Goal: Task Accomplishment & Management: Use online tool/utility

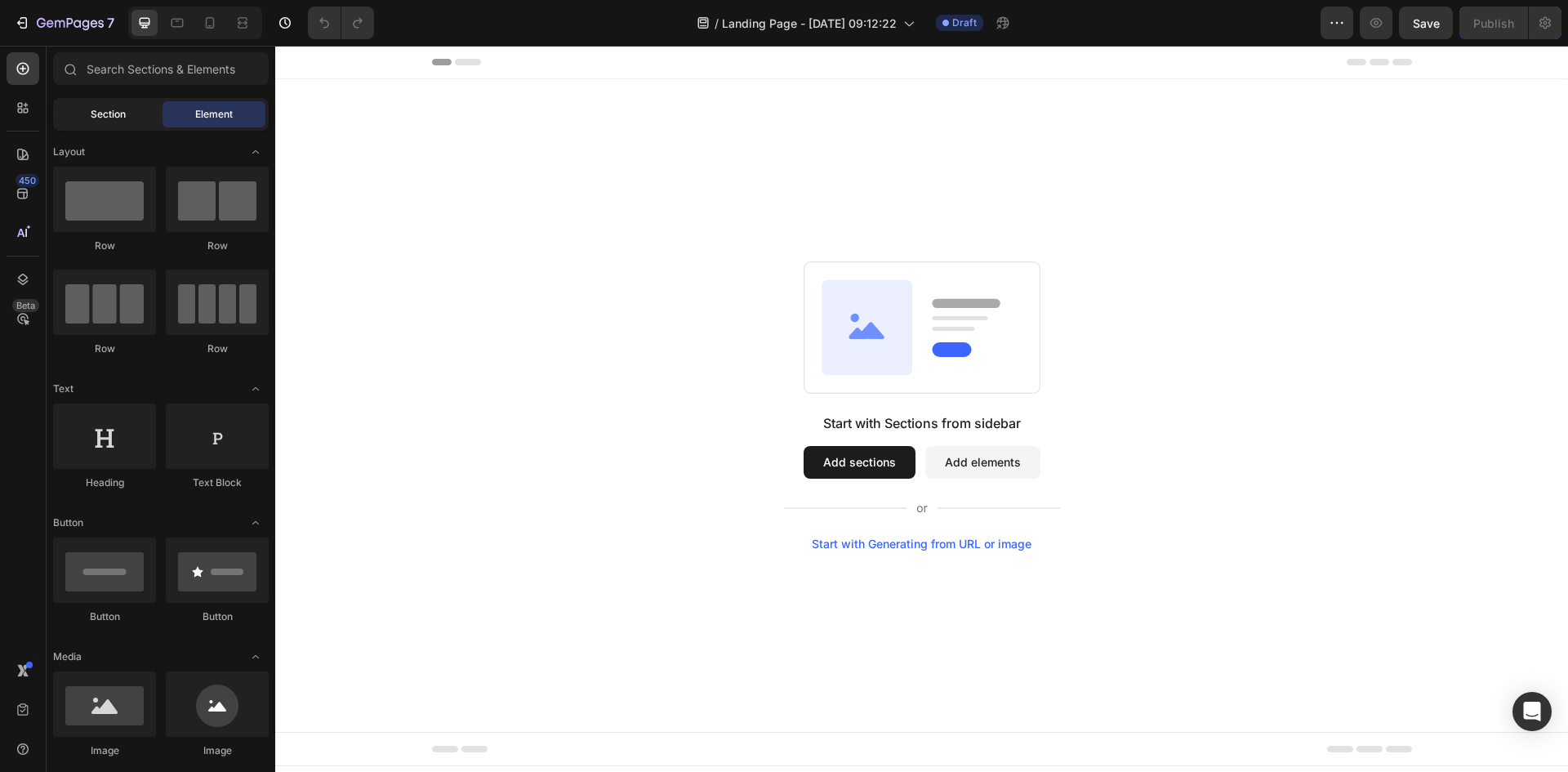
click at [119, 117] on span "Section" at bounding box center [108, 114] width 35 height 15
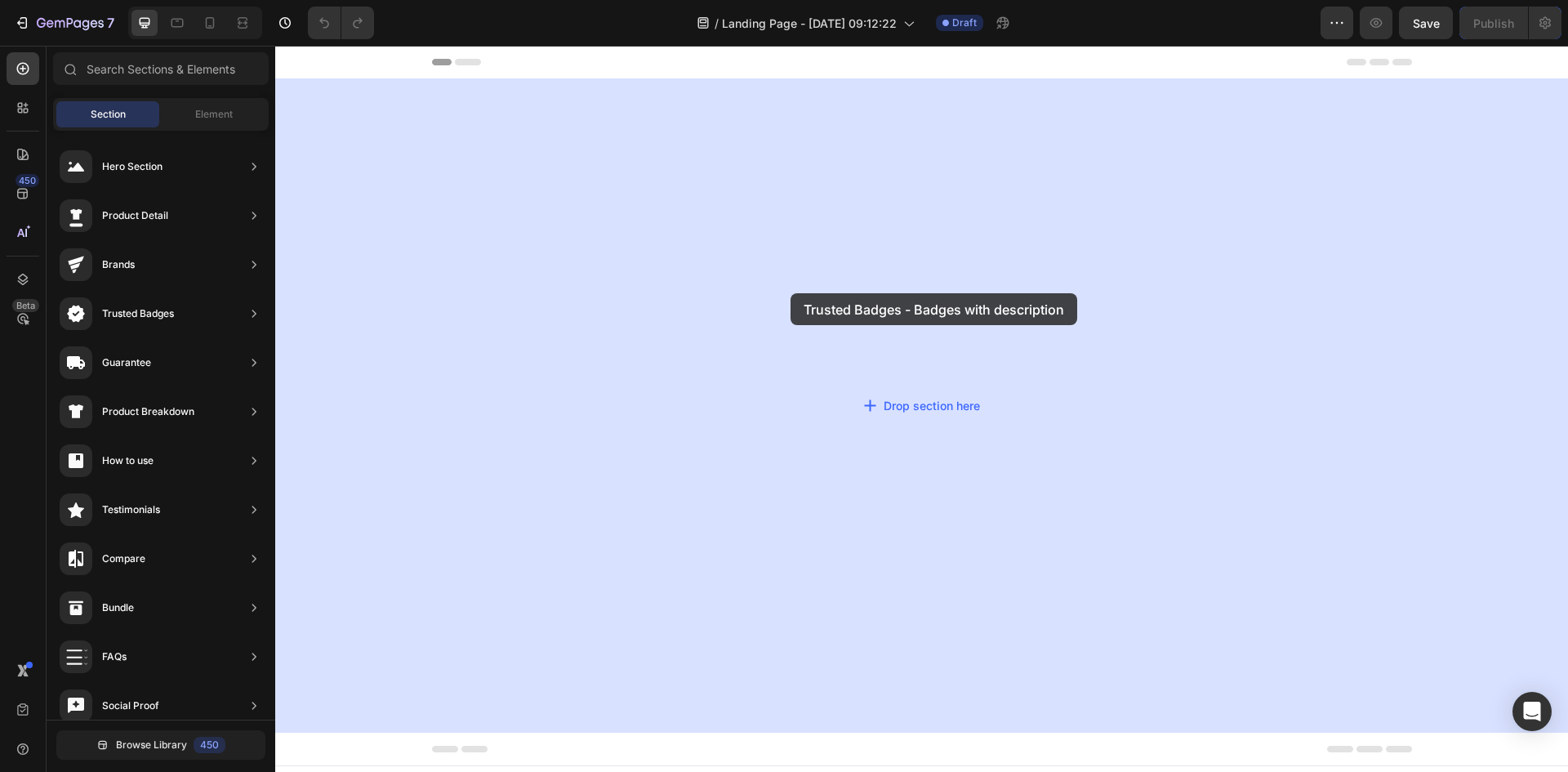
drag, startPoint x: 633, startPoint y: 341, endPoint x: 781, endPoint y: 293, distance: 155.6
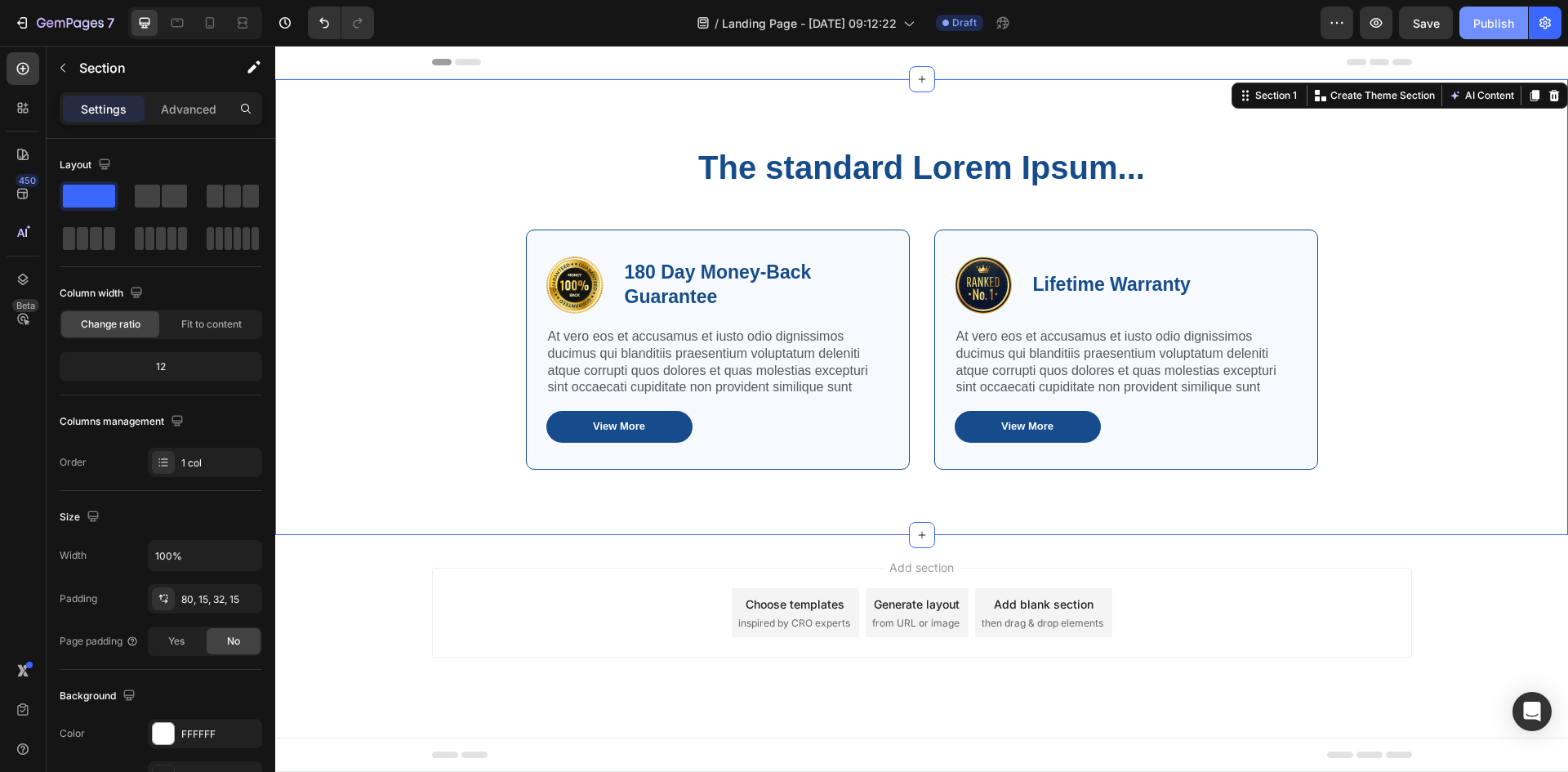
click at [1491, 17] on div "Publish" at bounding box center [1494, 23] width 40 height 17
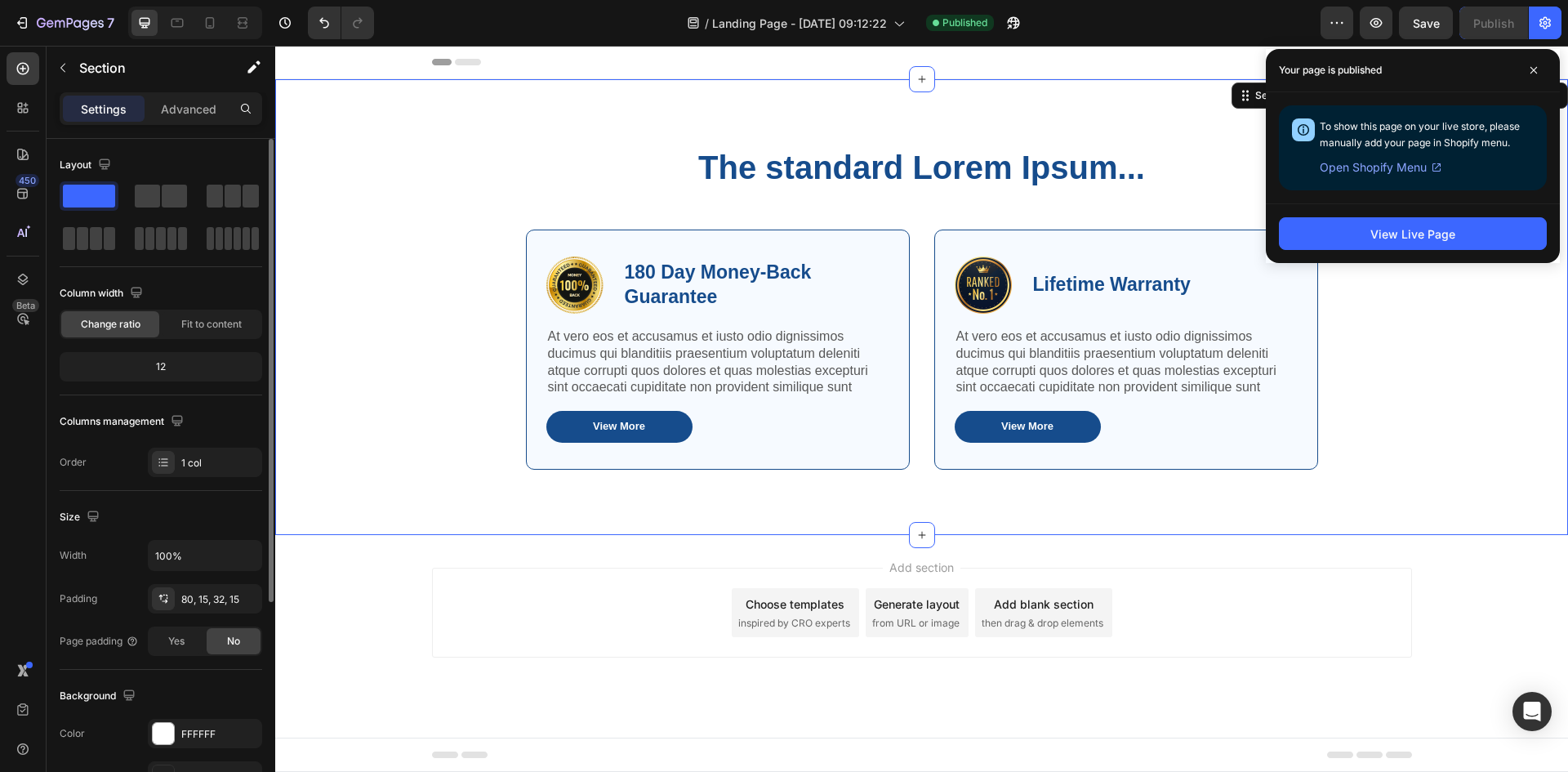
click at [218, 398] on div "Layout Column width Change ratio Fit to content 12 Columns management Order 1 c…" at bounding box center [161, 314] width 202 height 325
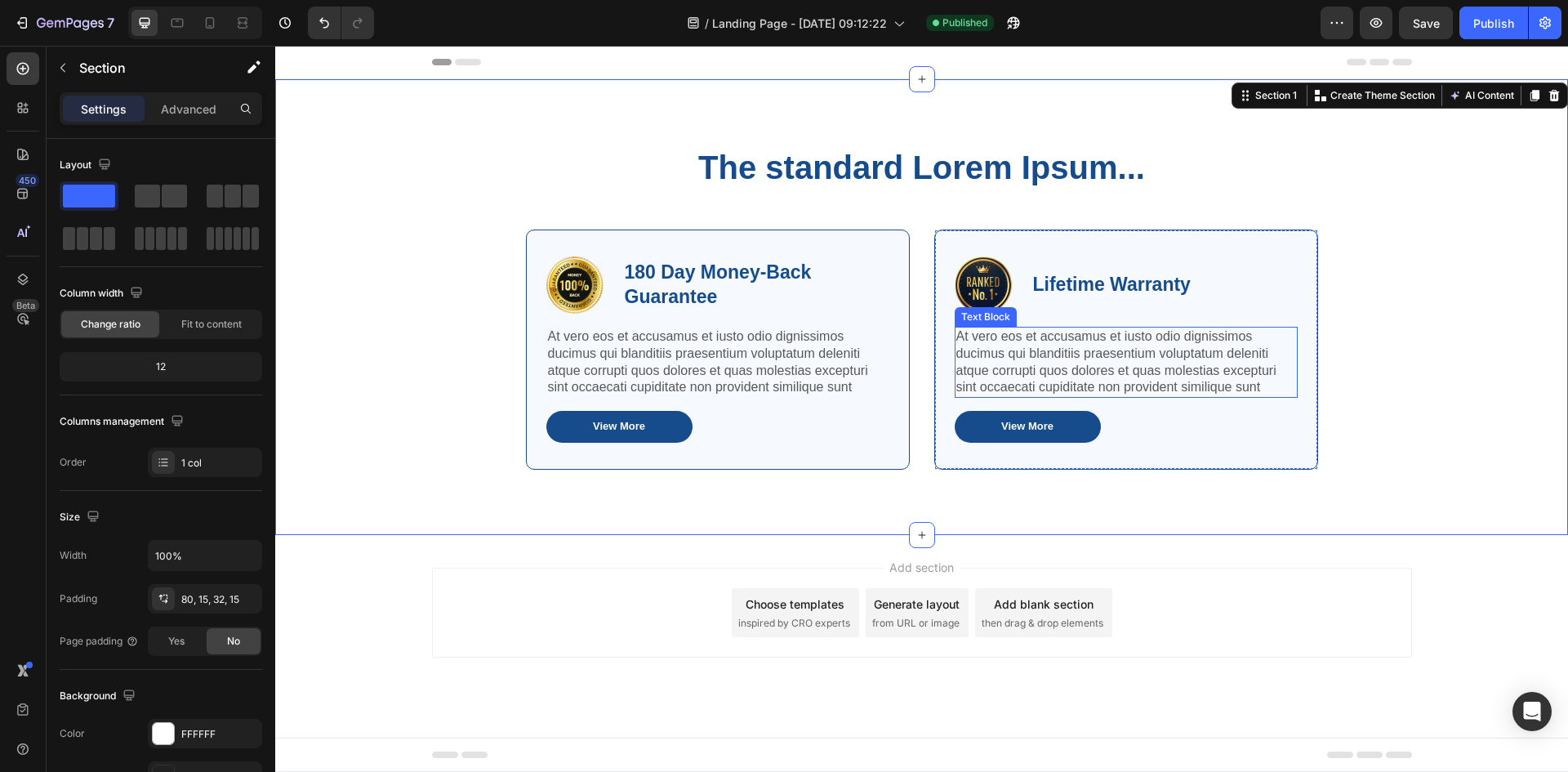
click at [1043, 356] on p "At vero eos et accusamus et iusto odio dignissimos ducimus qui blanditiis praes…" at bounding box center [1126, 362] width 340 height 68
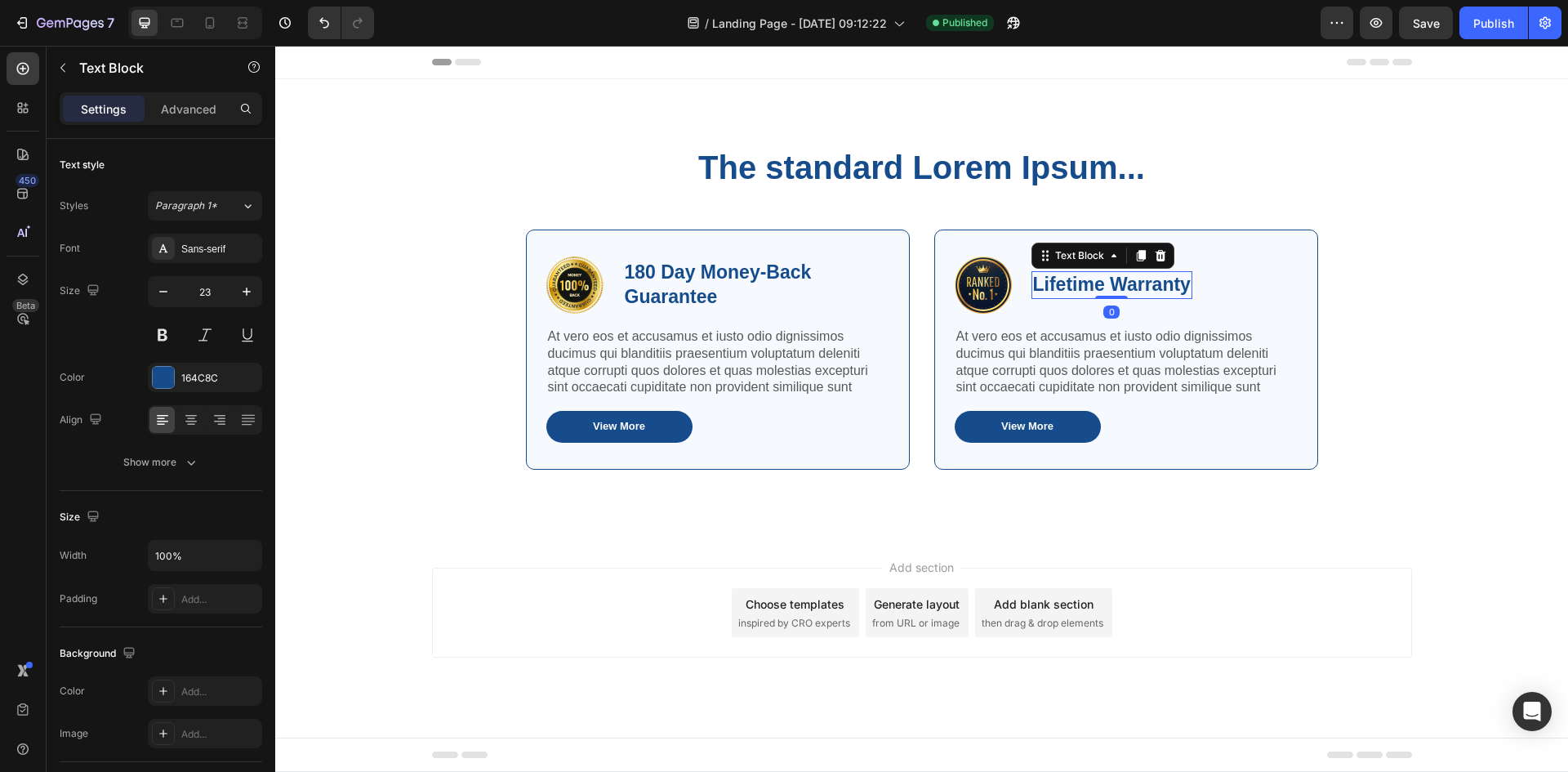
click at [1099, 288] on p "Lifetime Warranty" at bounding box center [1111, 285] width 158 height 25
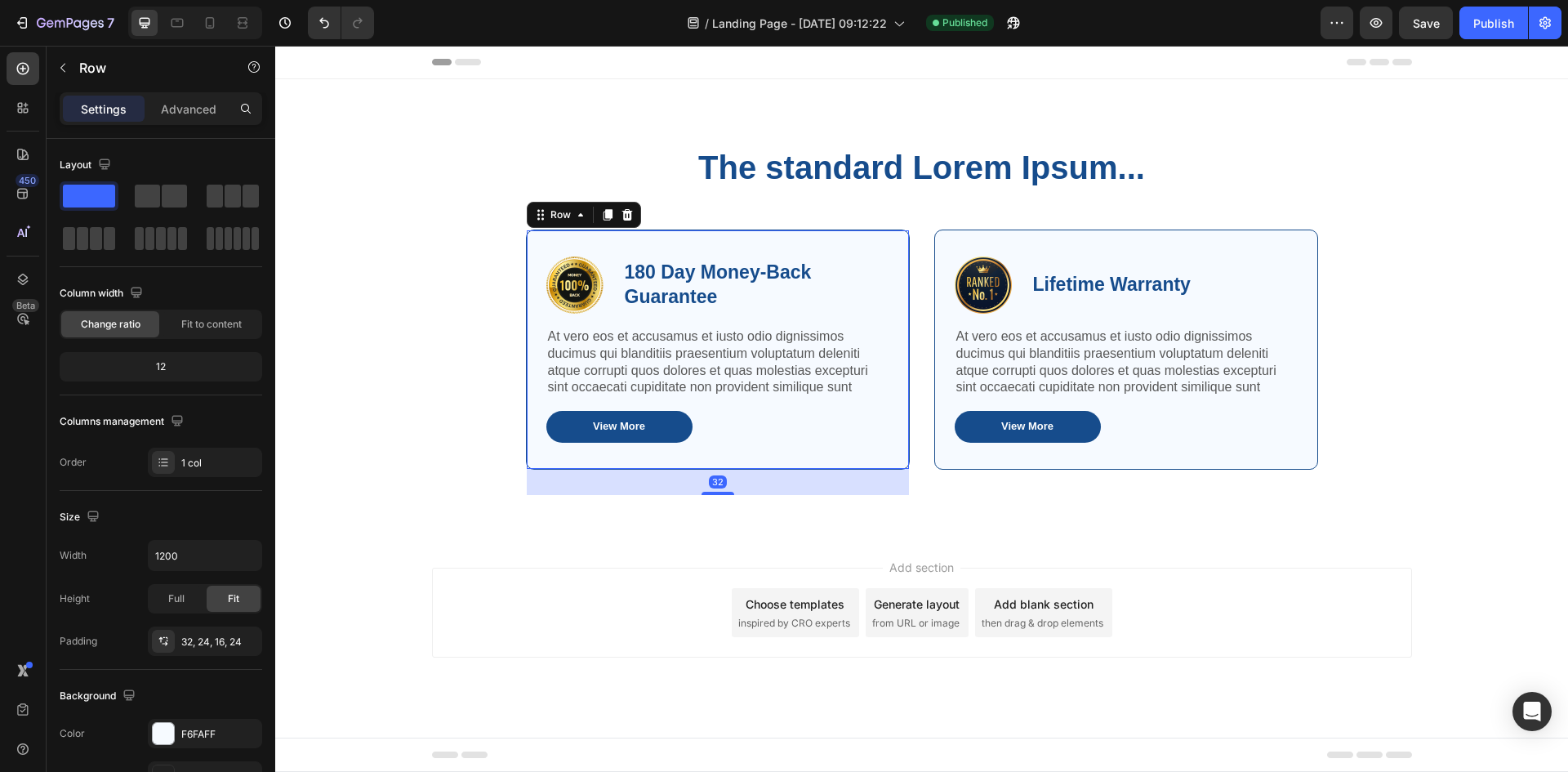
click at [780, 233] on div "Image 180 Day Money-Back Guarantee Text Block Row At vero eos et accusamus et i…" at bounding box center [718, 349] width 384 height 240
click at [633, 268] on p "180 Day Money-Back Guarantee" at bounding box center [756, 285] width 263 height 49
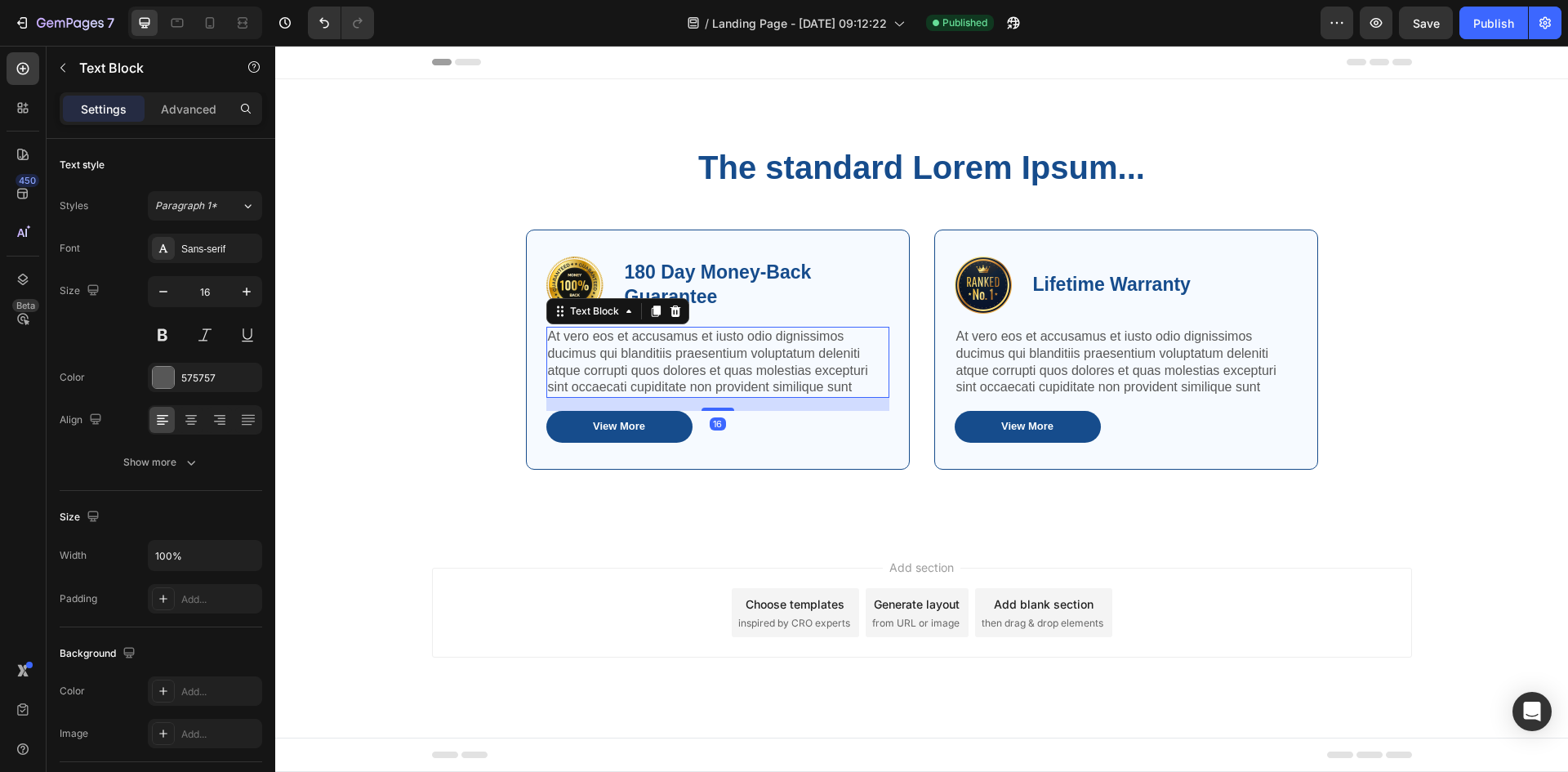
click at [758, 332] on p "At vero eos et accusamus et iusto odio dignissimos ducimus qui blanditiis praes…" at bounding box center [718, 362] width 340 height 68
click at [768, 377] on p "At vero eos et accusamus et iusto odio dignissimos ducimus qui blanditiis praes…" at bounding box center [718, 362] width 340 height 68
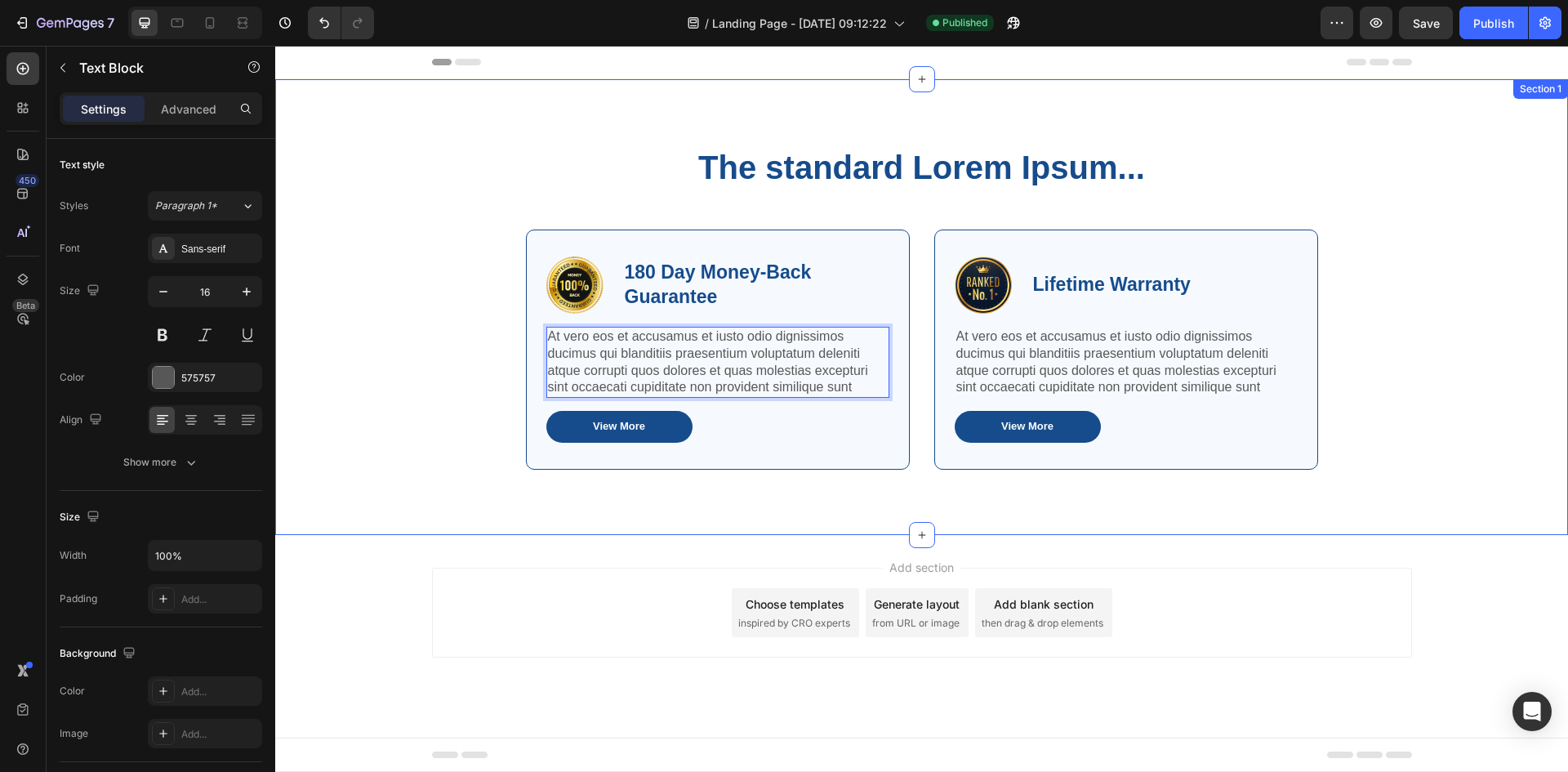
click at [737, 189] on h2 "The standard Lorem Ipsum..." at bounding box center [922, 167] width 792 height 46
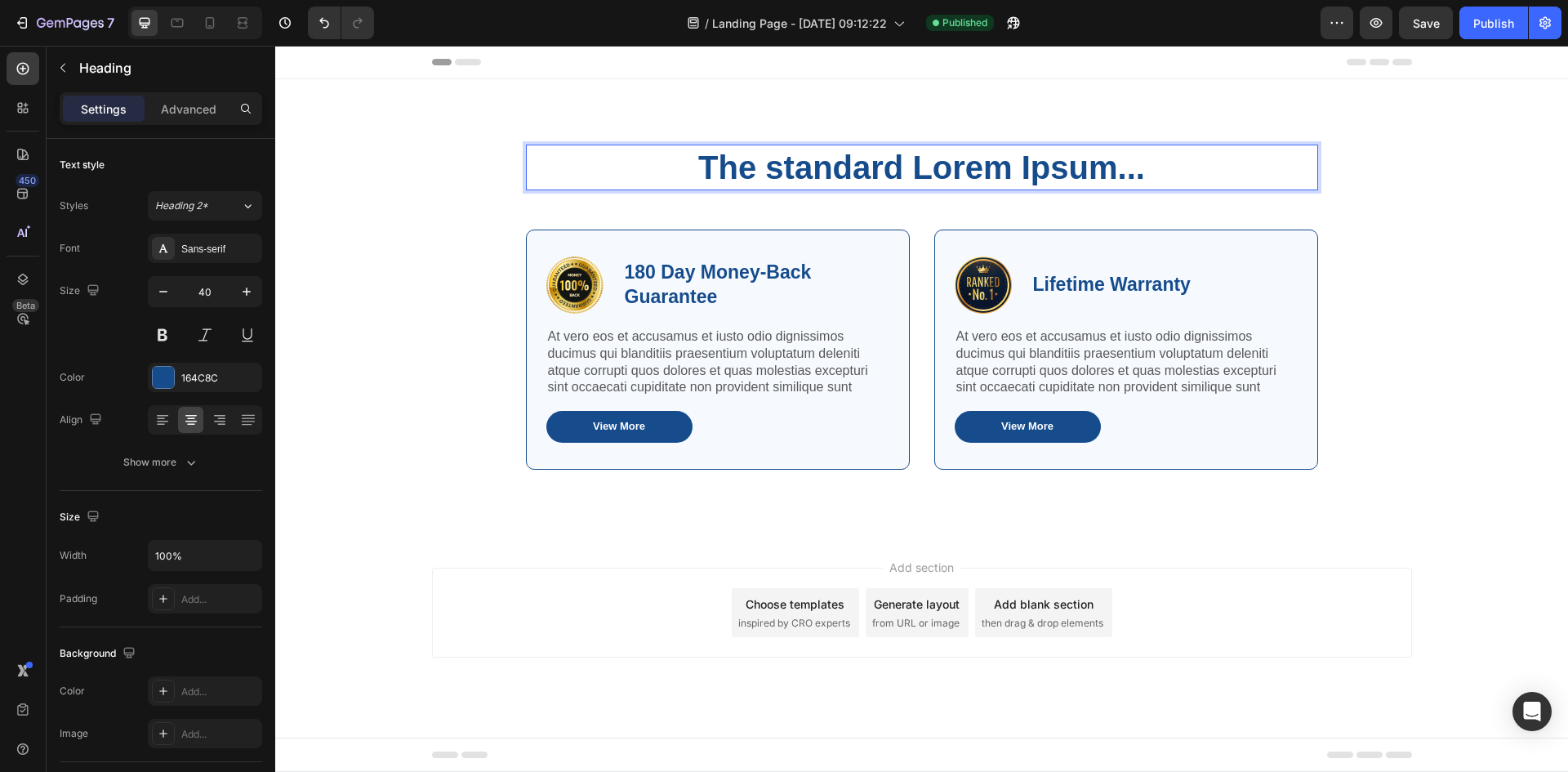
click at [775, 161] on h2 "The standard Lorem Ipsum..." at bounding box center [922, 167] width 792 height 46
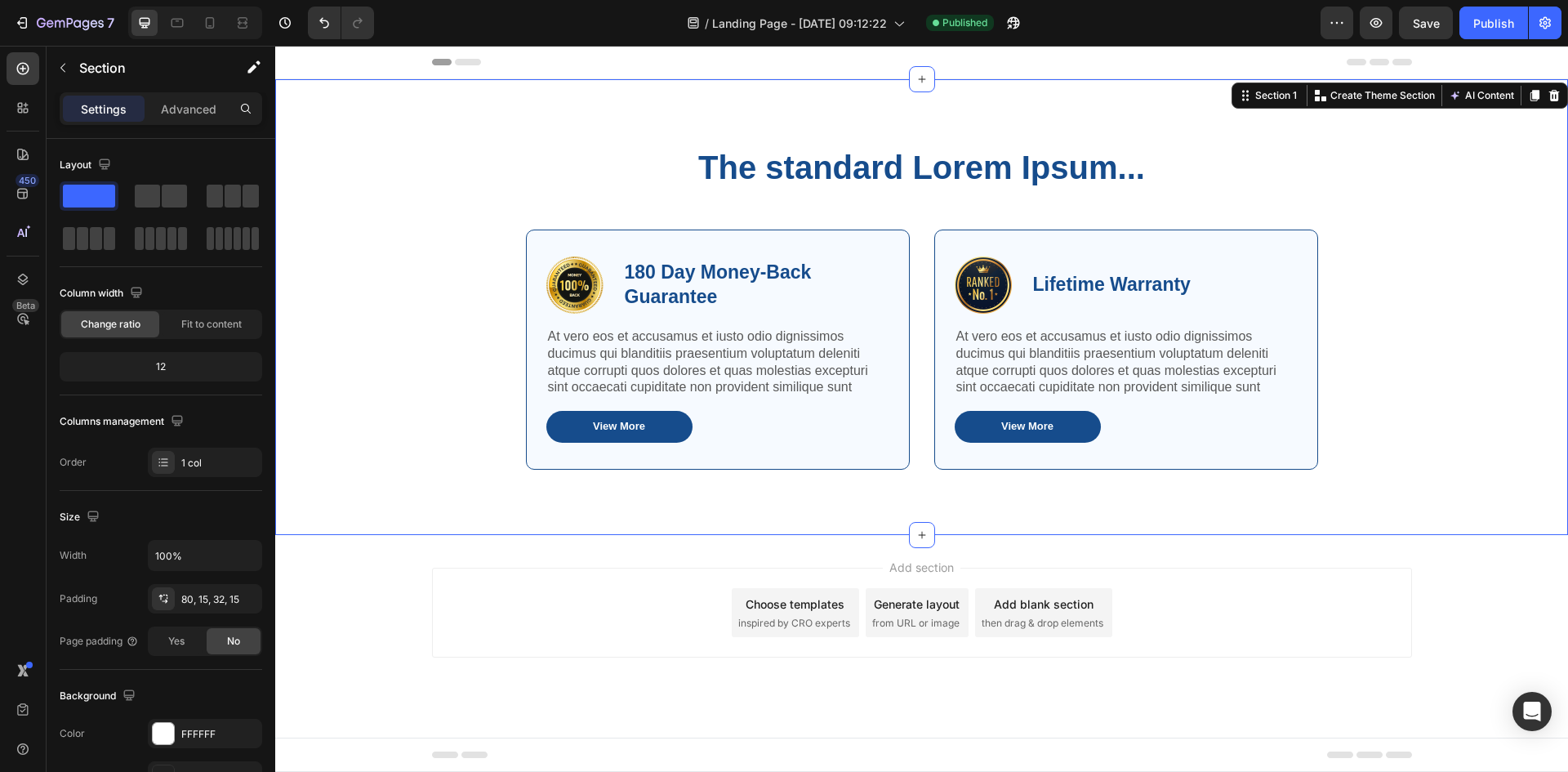
click at [758, 102] on div "The standard Lorem Ipsum... Heading Row Image 180 Day Money-Back Guarantee Text…" at bounding box center [921, 307] width 1293 height 456
click at [597, 55] on div "Header" at bounding box center [922, 62] width 980 height 33
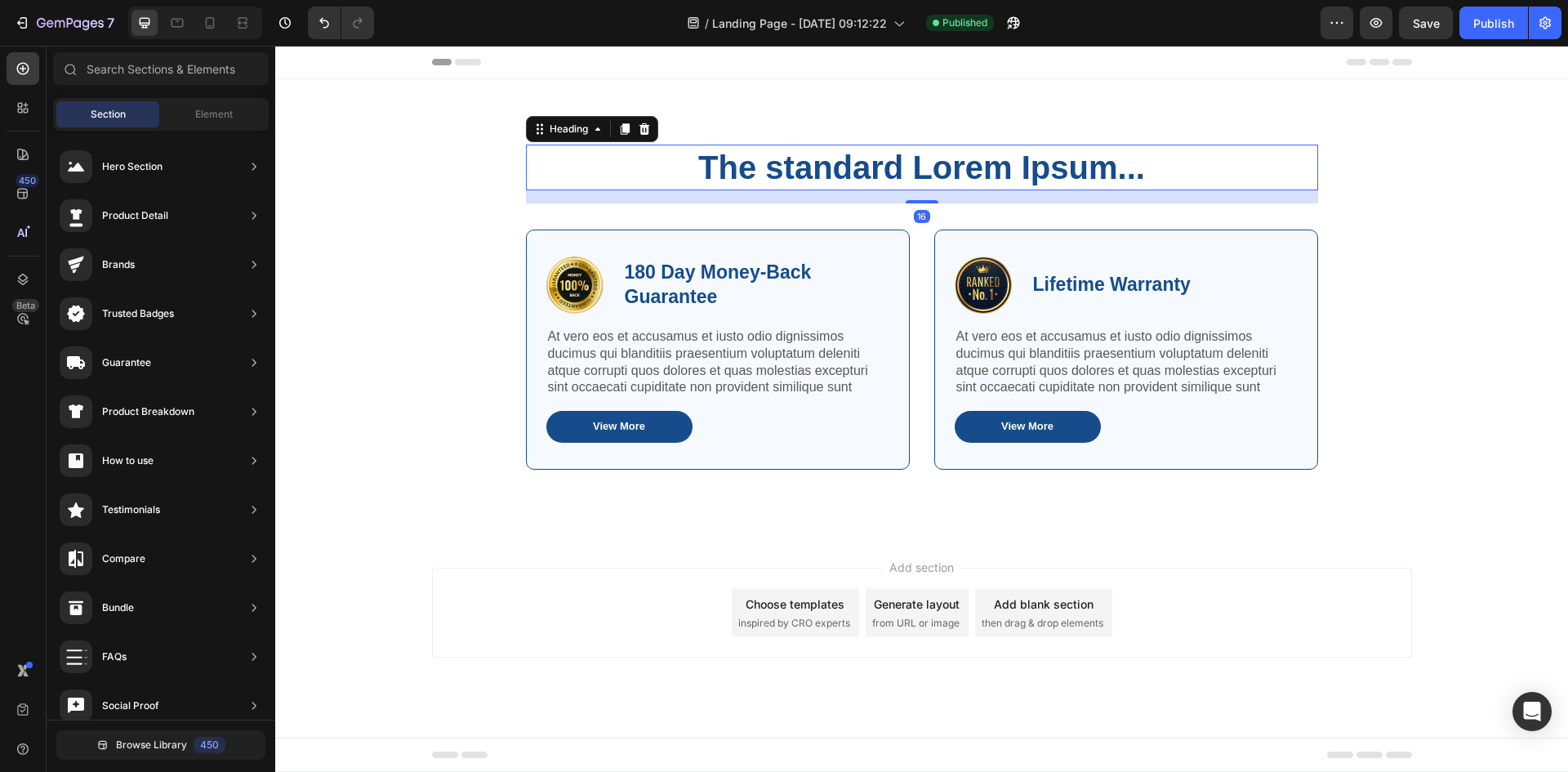
click at [627, 157] on p "The standard Lorem Ipsum..." at bounding box center [922, 167] width 789 height 42
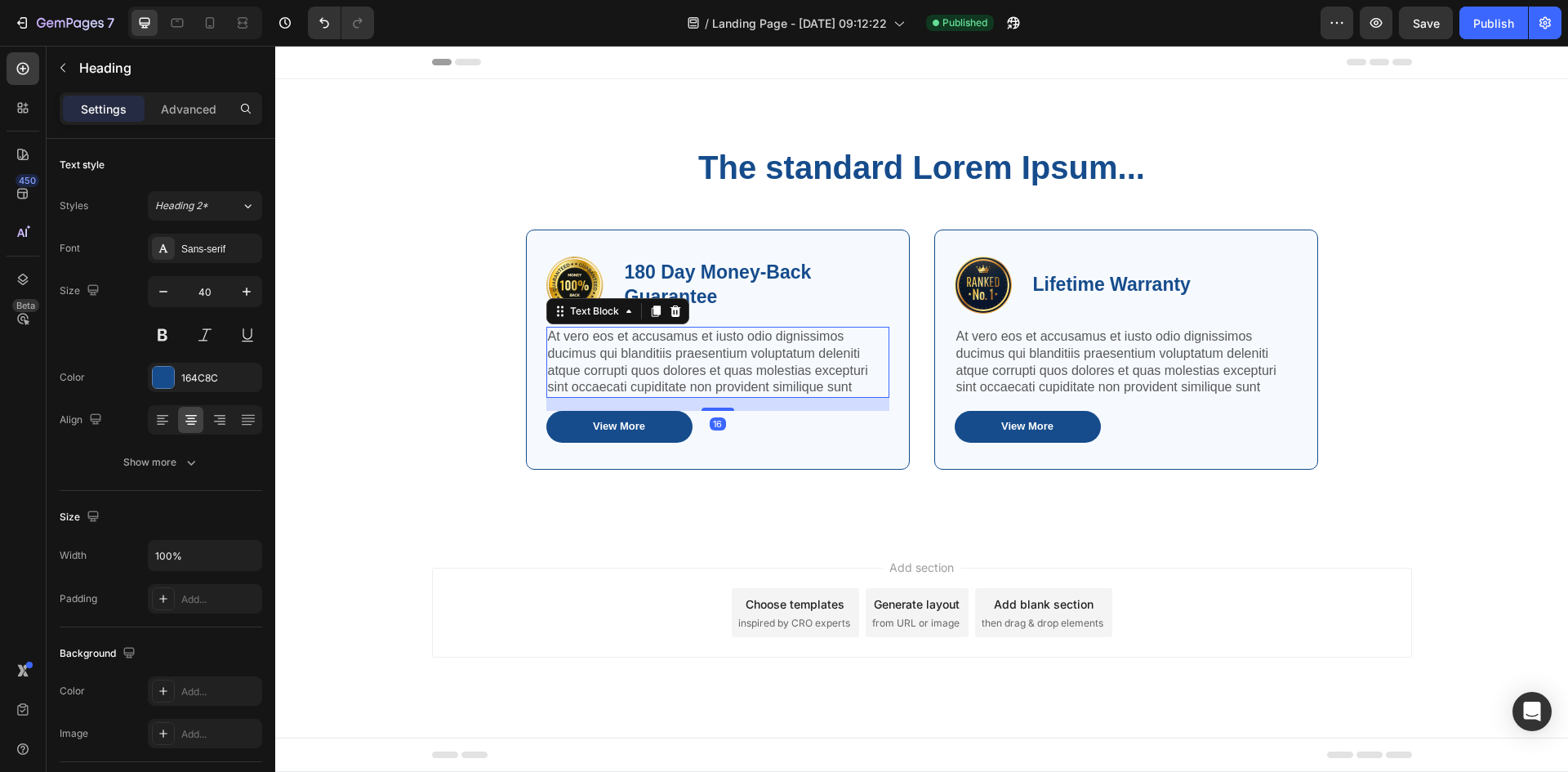
drag, startPoint x: 700, startPoint y: 367, endPoint x: 807, endPoint y: 431, distance: 124.7
click at [700, 367] on p "At vero eos et accusamus et iusto odio dignissimos ducimus qui blanditiis praes…" at bounding box center [718, 362] width 340 height 68
click at [807, 431] on div "View More Button" at bounding box center [718, 427] width 343 height 32
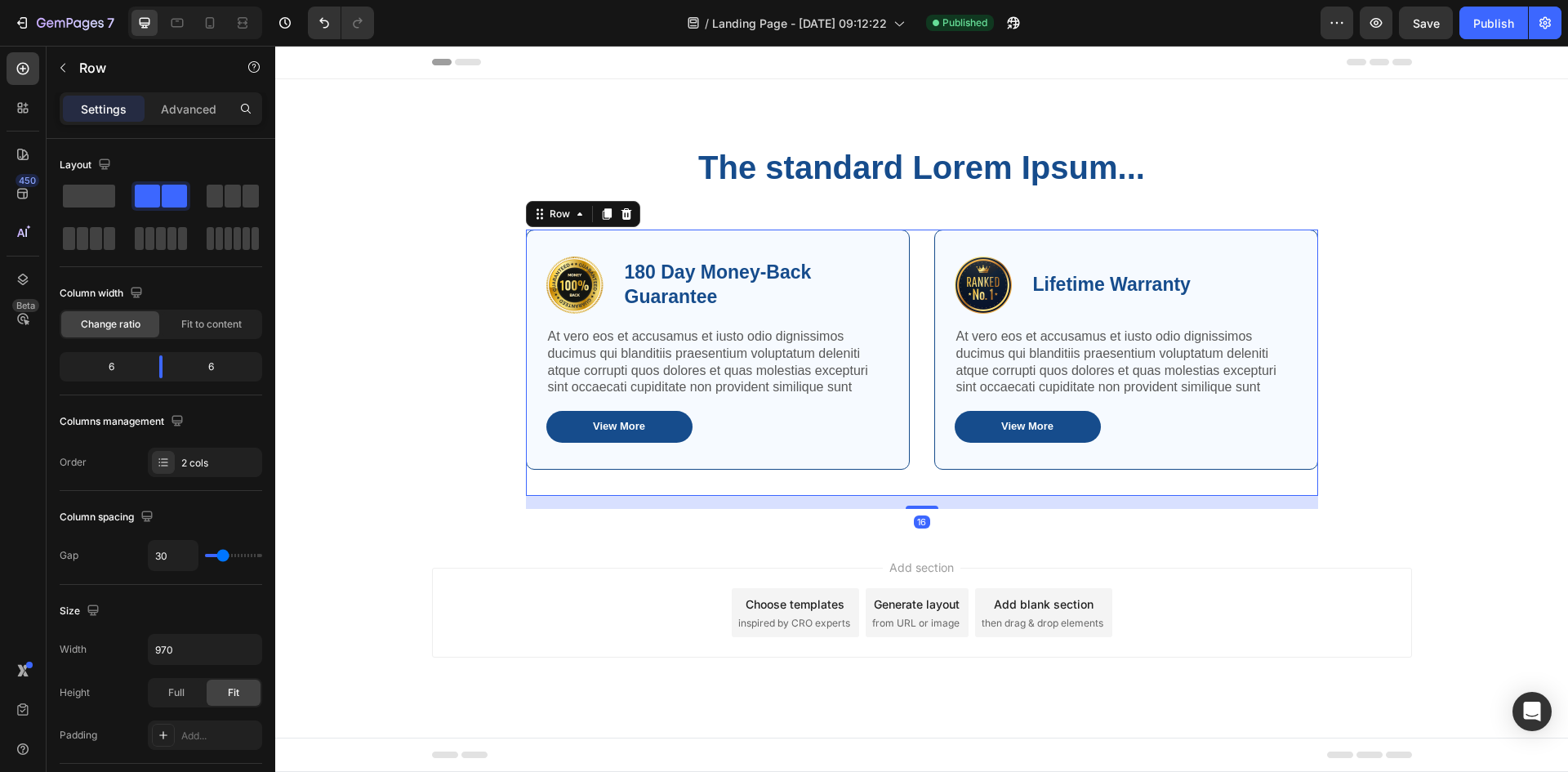
click at [819, 482] on div "Image 180 Day Money-Back Guarantee Text Block Row At vero eos et accusamus et i…" at bounding box center [718, 363] width 384 height 267
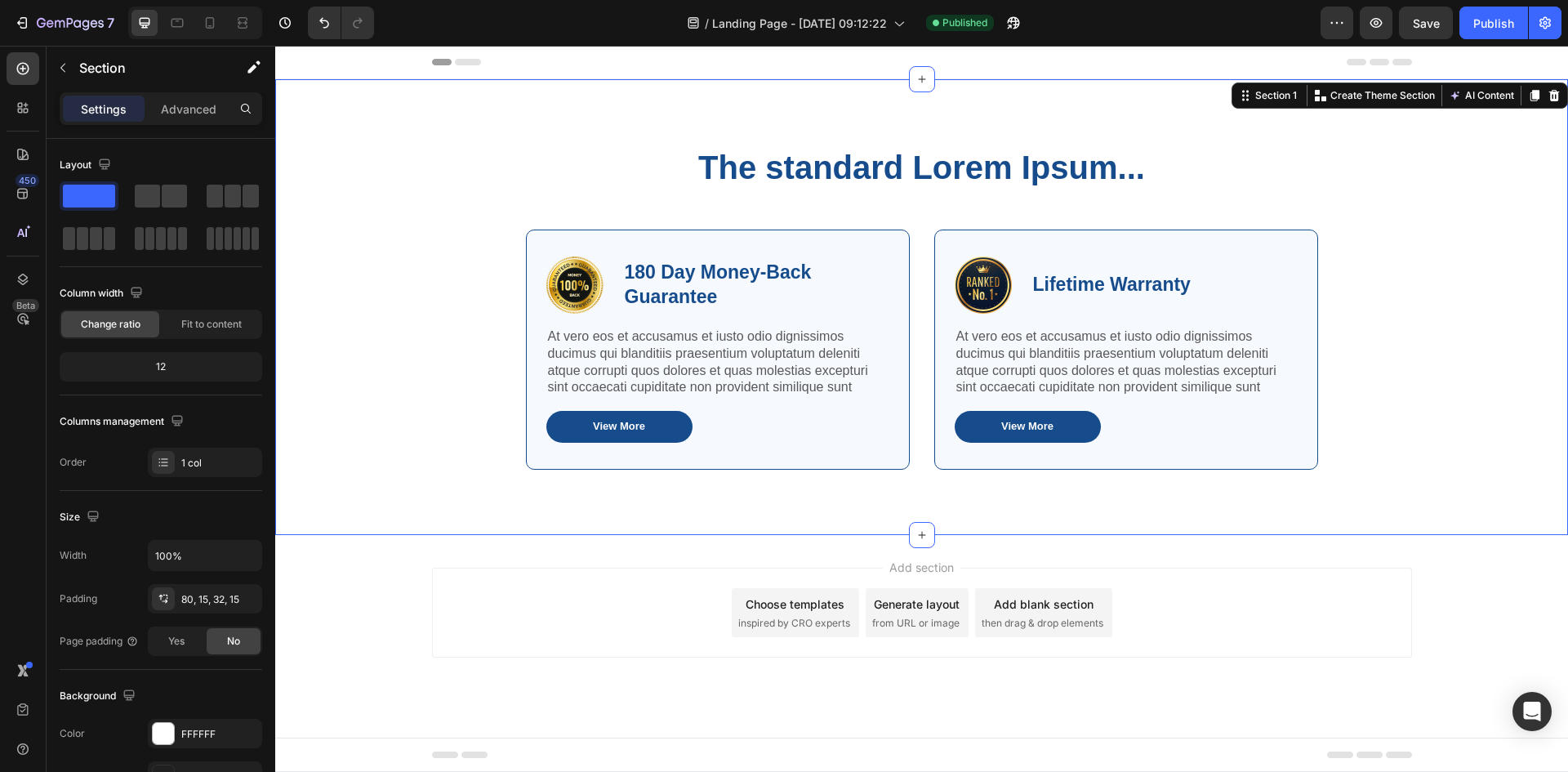
click at [384, 326] on div "The standard Lorem Ipsum... Heading Row Image 180 Day Money-Back Guarantee Text…" at bounding box center [922, 327] width 1269 height 364
